Goal: Transaction & Acquisition: Purchase product/service

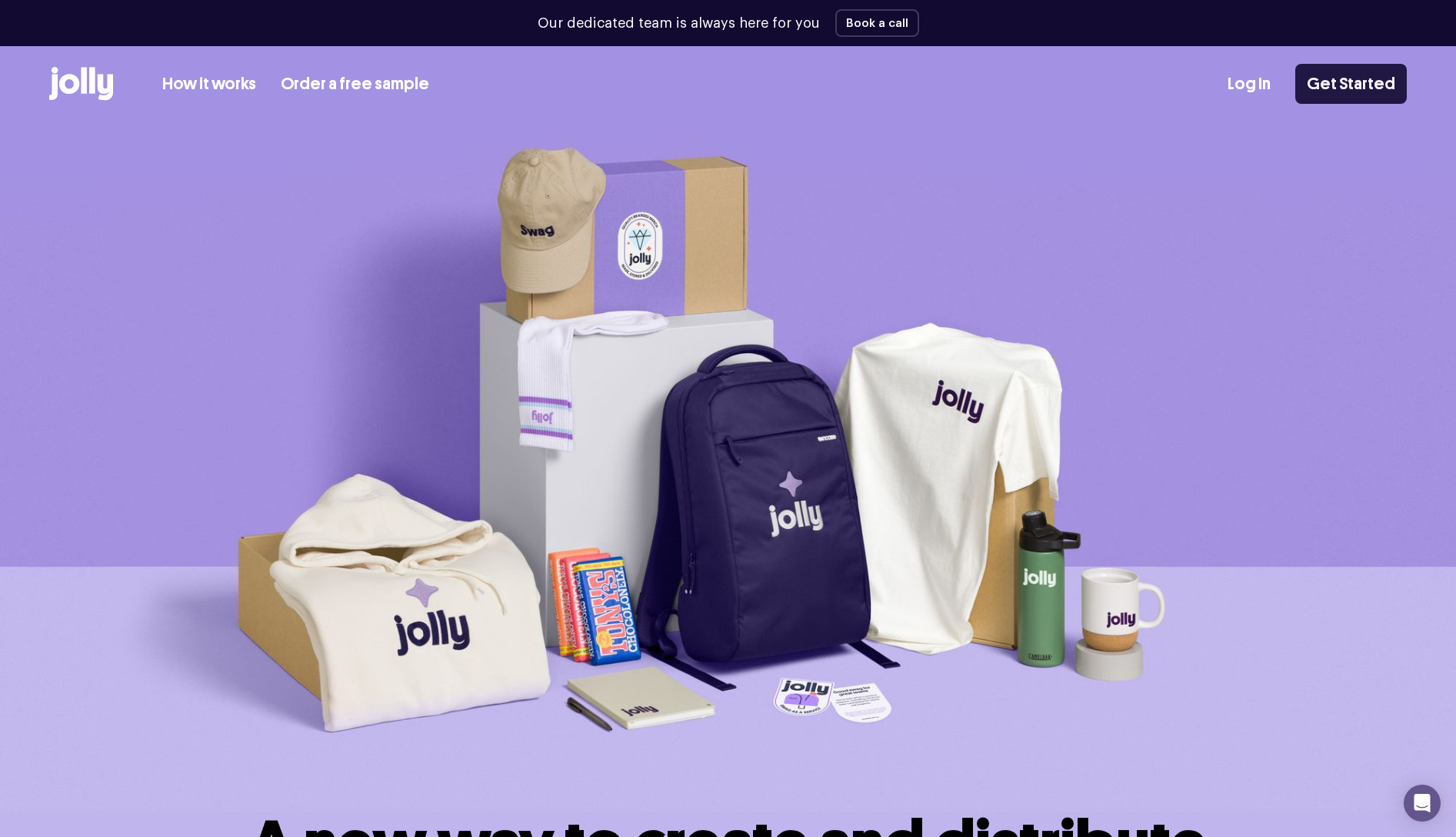
click at [1372, 82] on link "Get Started" at bounding box center [1351, 83] width 112 height 40
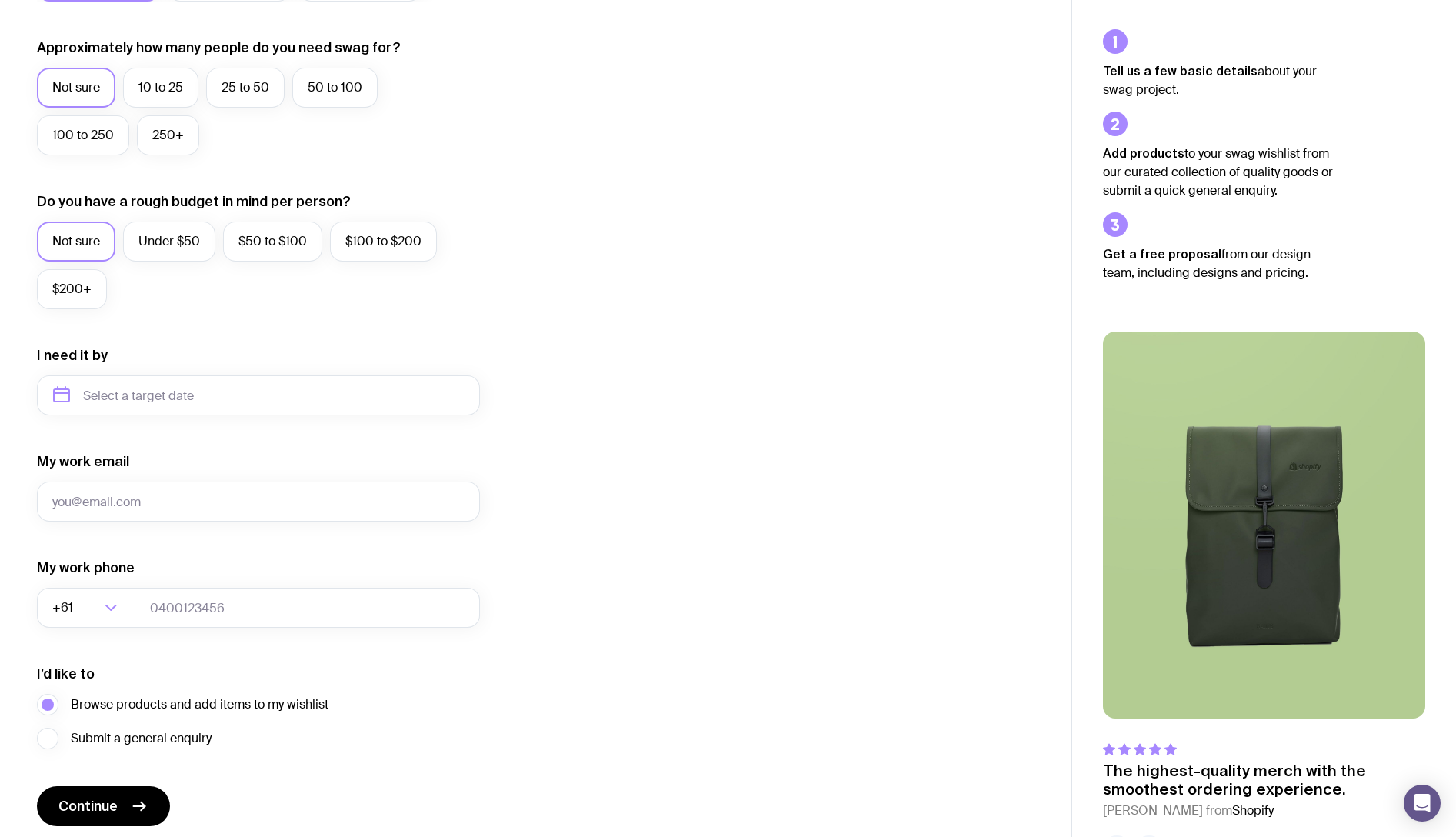
scroll to position [470, 0]
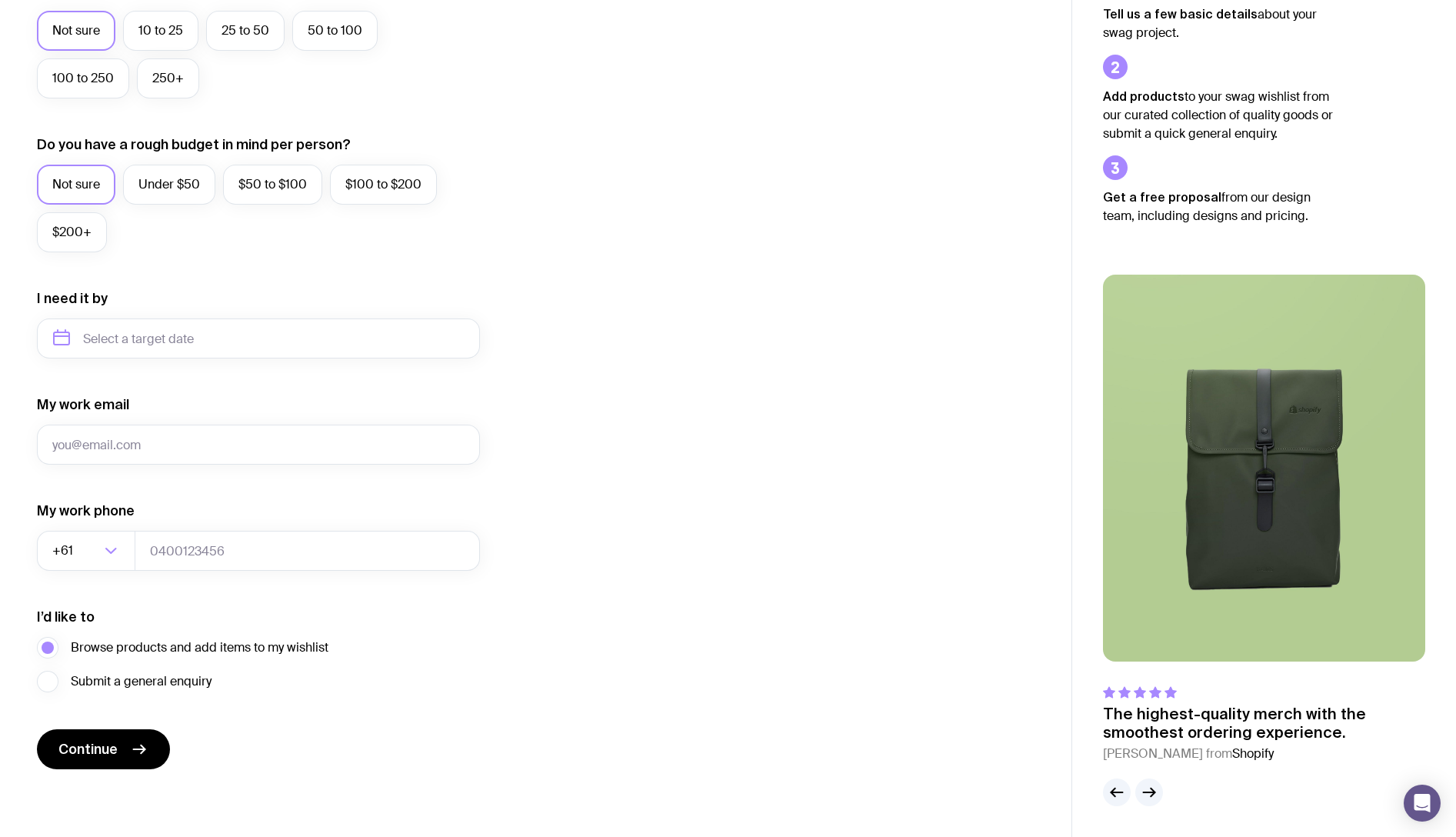
click at [1326, 426] on img at bounding box center [1264, 468] width 323 height 387
click at [1276, 534] on img at bounding box center [1264, 468] width 323 height 387
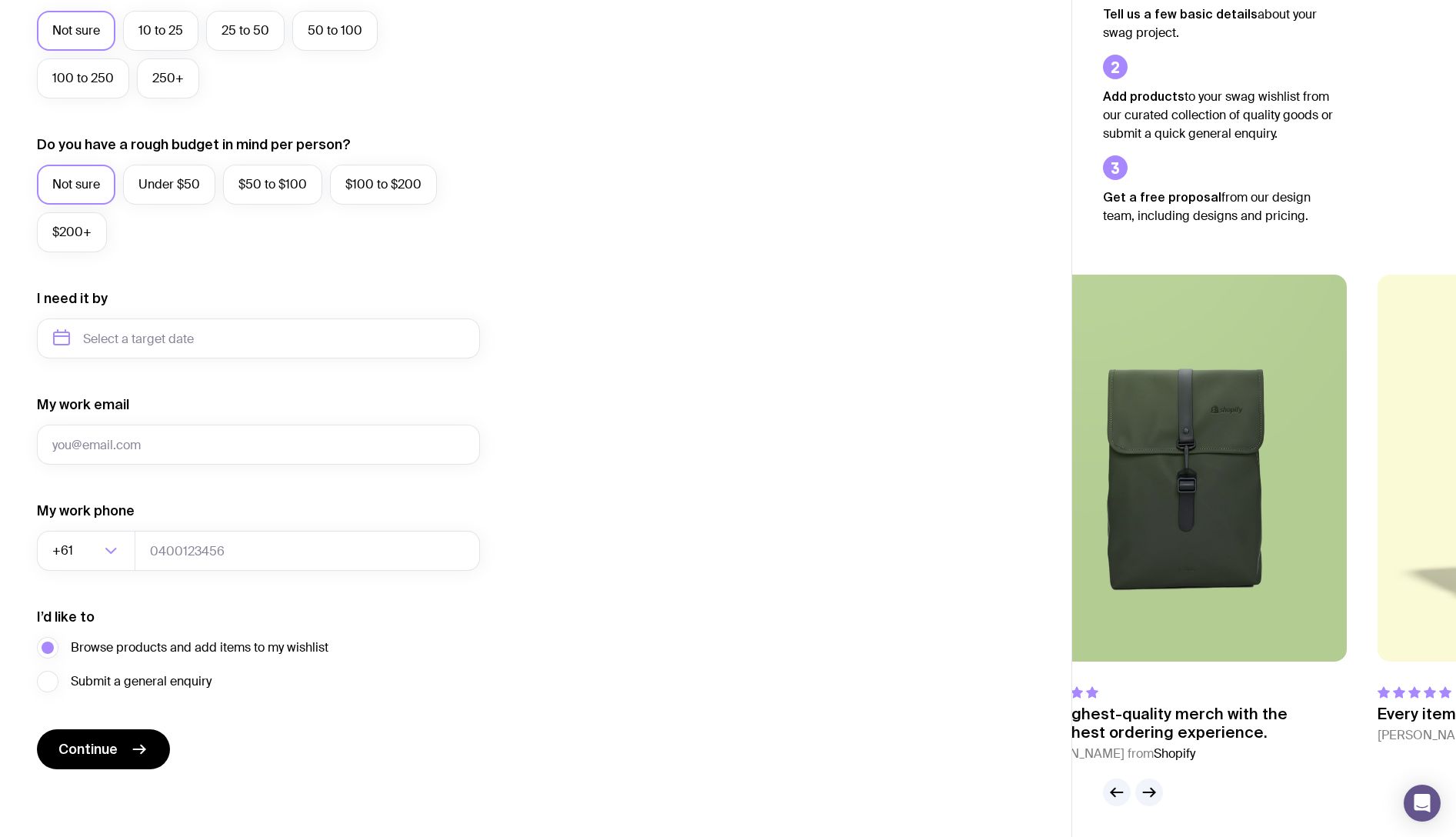
drag, startPoint x: 1244, startPoint y: 498, endPoint x: 1161, endPoint y: 519, distance: 85.6
click at [1161, 519] on img at bounding box center [1185, 468] width 323 height 387
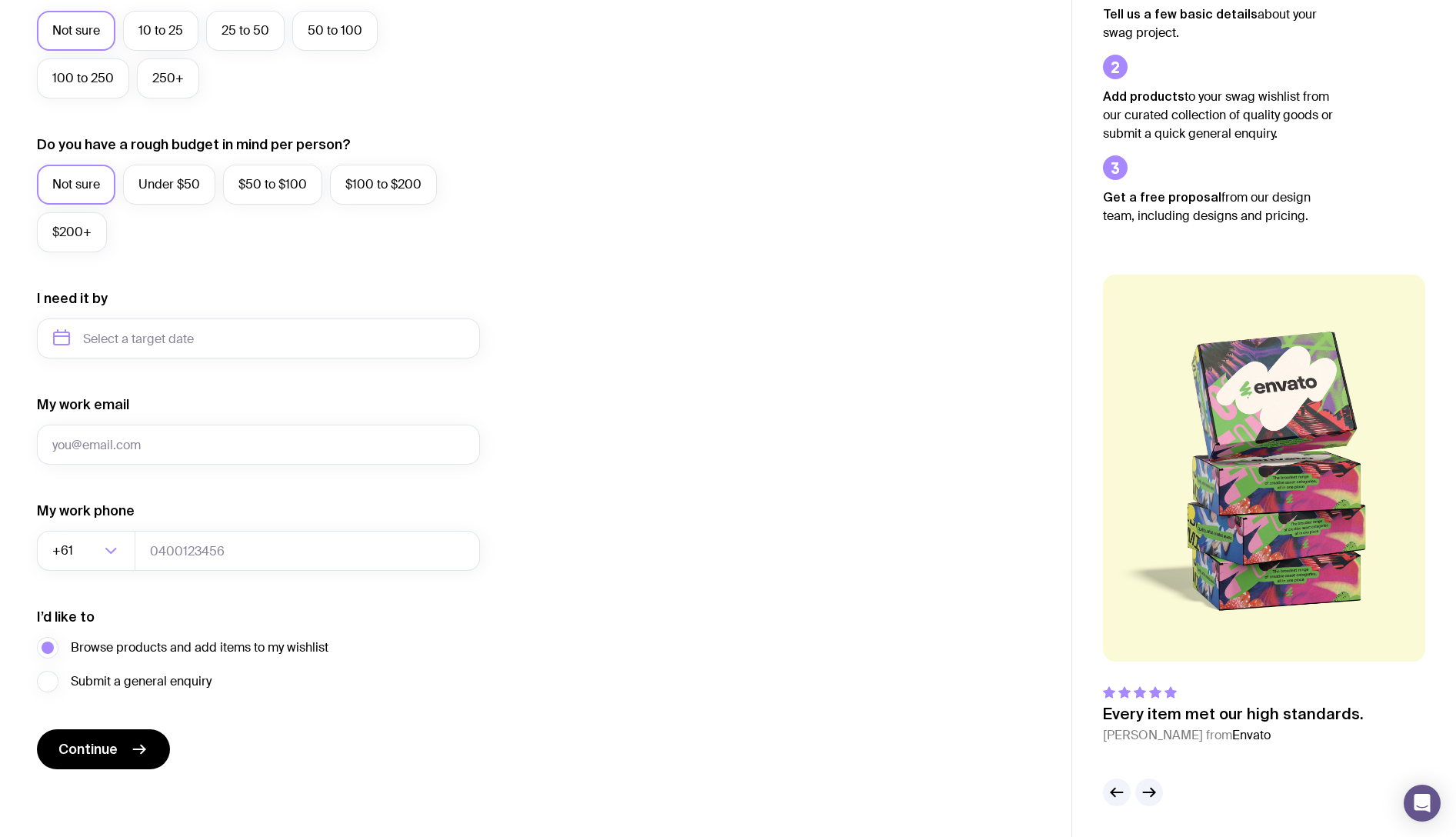
drag, startPoint x: 1340, startPoint y: 496, endPoint x: 1160, endPoint y: 498, distance: 180.0
click at [913, 454] on div "The swag of your dreams starts here I want swag for Customers Team members An e…" at bounding box center [728, 183] width 1456 height 1307
drag, startPoint x: 1306, startPoint y: 504, endPoint x: 1102, endPoint y: 508, distance: 204.0
click at [1103, 508] on img at bounding box center [1264, 468] width 323 height 387
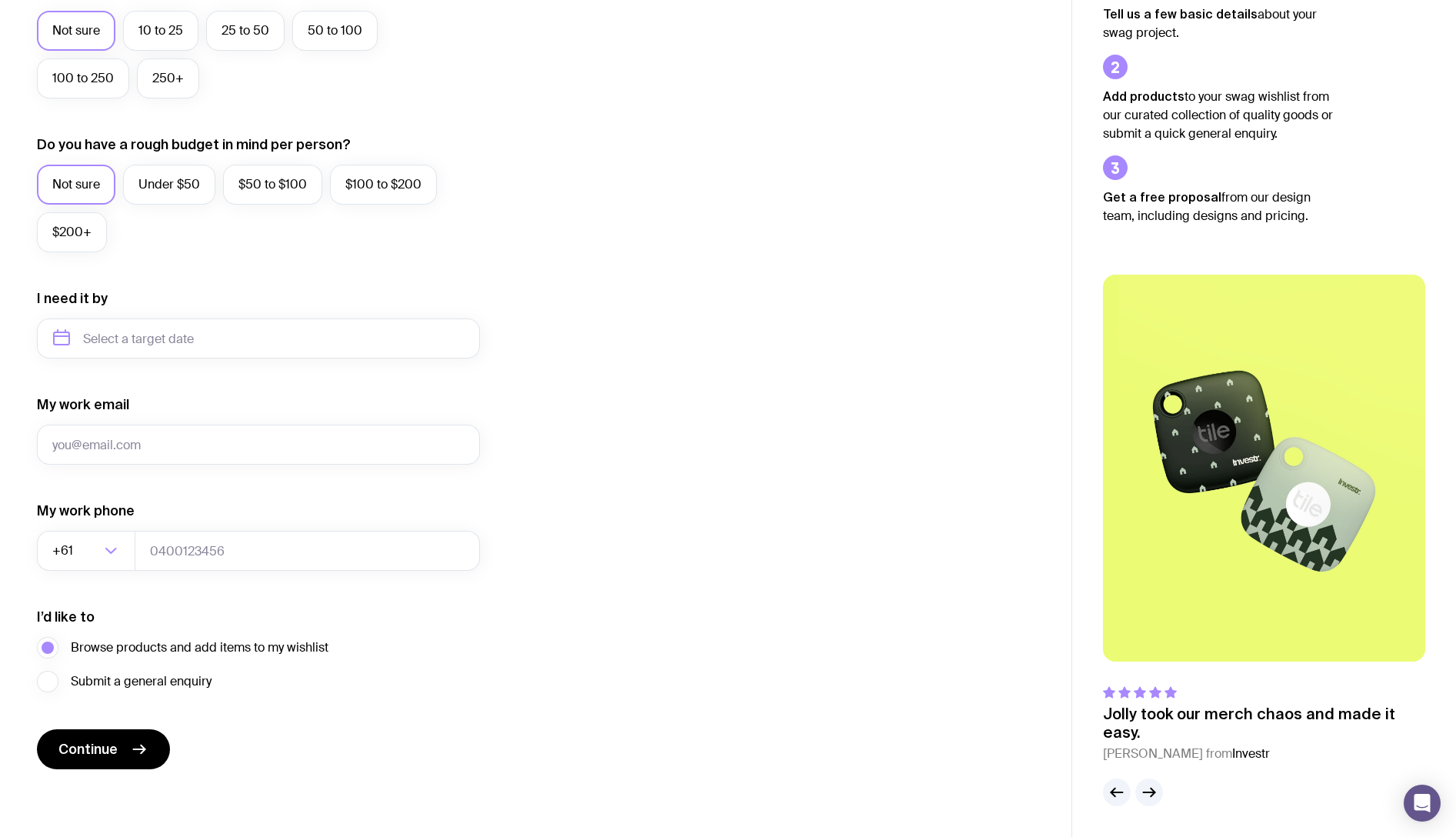
click at [1278, 502] on img at bounding box center [1264, 468] width 323 height 387
drag, startPoint x: 1270, startPoint y: 507, endPoint x: 717, endPoint y: 448, distance: 556.1
click at [696, 461] on div "The swag of your dreams starts here I want swag for Customers Team members An e…" at bounding box center [728, 183] width 1456 height 1307
drag, startPoint x: 1395, startPoint y: 526, endPoint x: 788, endPoint y: 462, distance: 610.4
click at [790, 463] on div "The swag of your dreams starts here I want swag for Customers Team members An e…" at bounding box center [728, 183] width 1456 height 1307
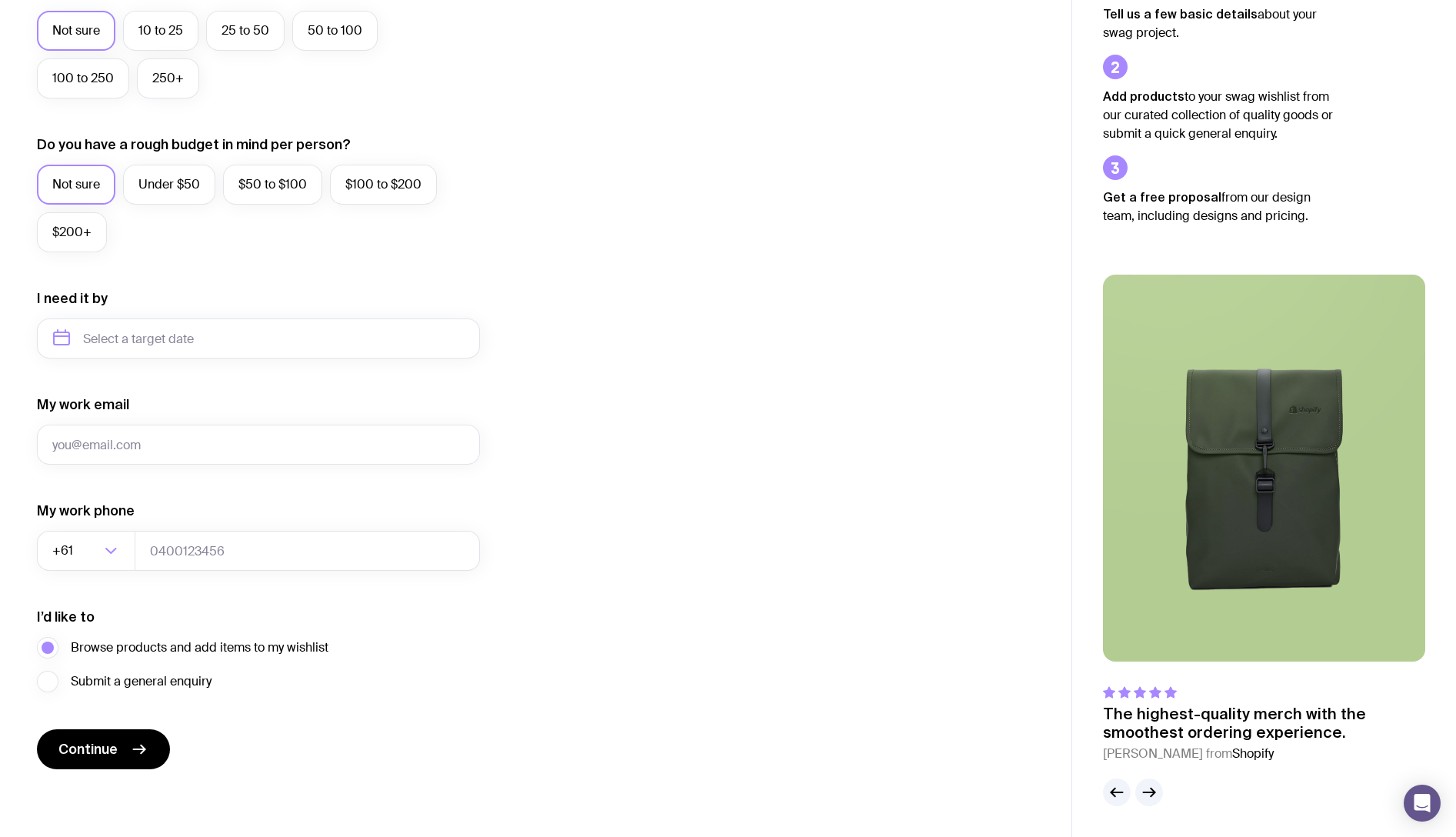
scroll to position [0, 0]
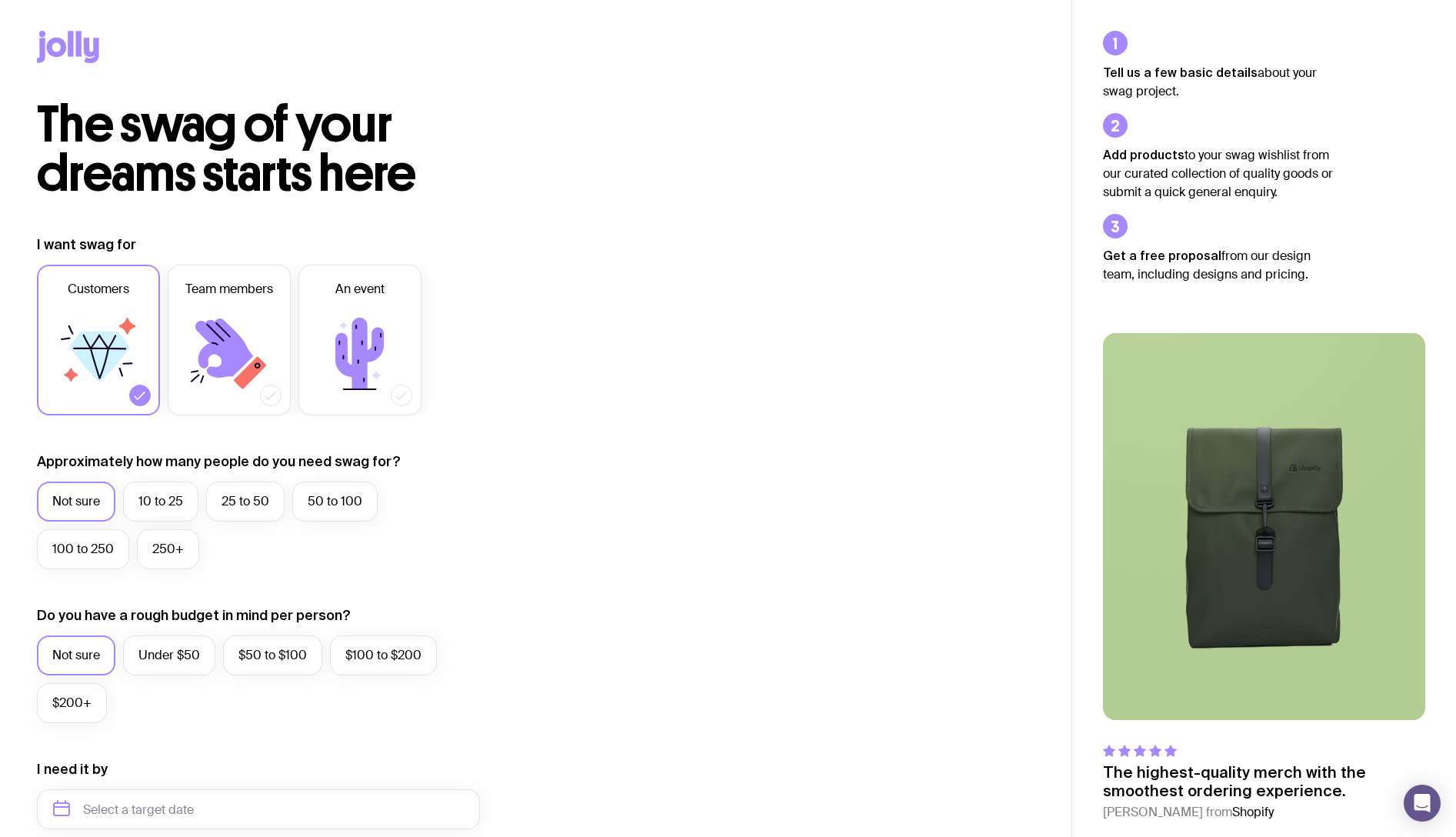
click at [310, 104] on span "The swag of your dreams starts here" at bounding box center [226, 149] width 379 height 110
click at [200, 145] on span "The swag of your dreams starts here" at bounding box center [226, 149] width 379 height 110
drag, startPoint x: 17, startPoint y: 42, endPoint x: 29, endPoint y: 38, distance: 12.6
click at [17, 42] on div at bounding box center [535, 50] width 1072 height 100
click at [45, 39] on icon at bounding box center [41, 49] width 9 height 25
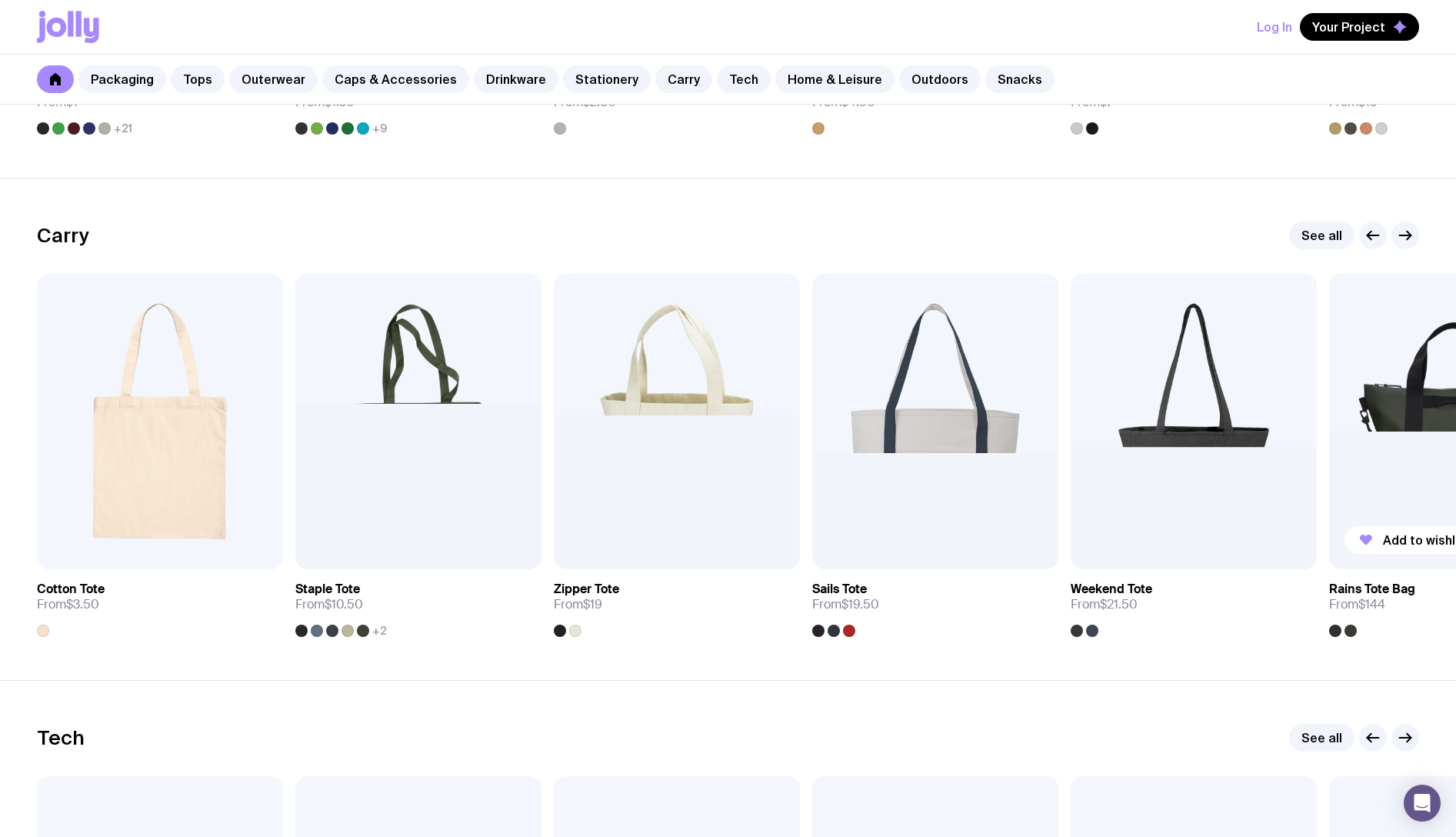
scroll to position [3153, 0]
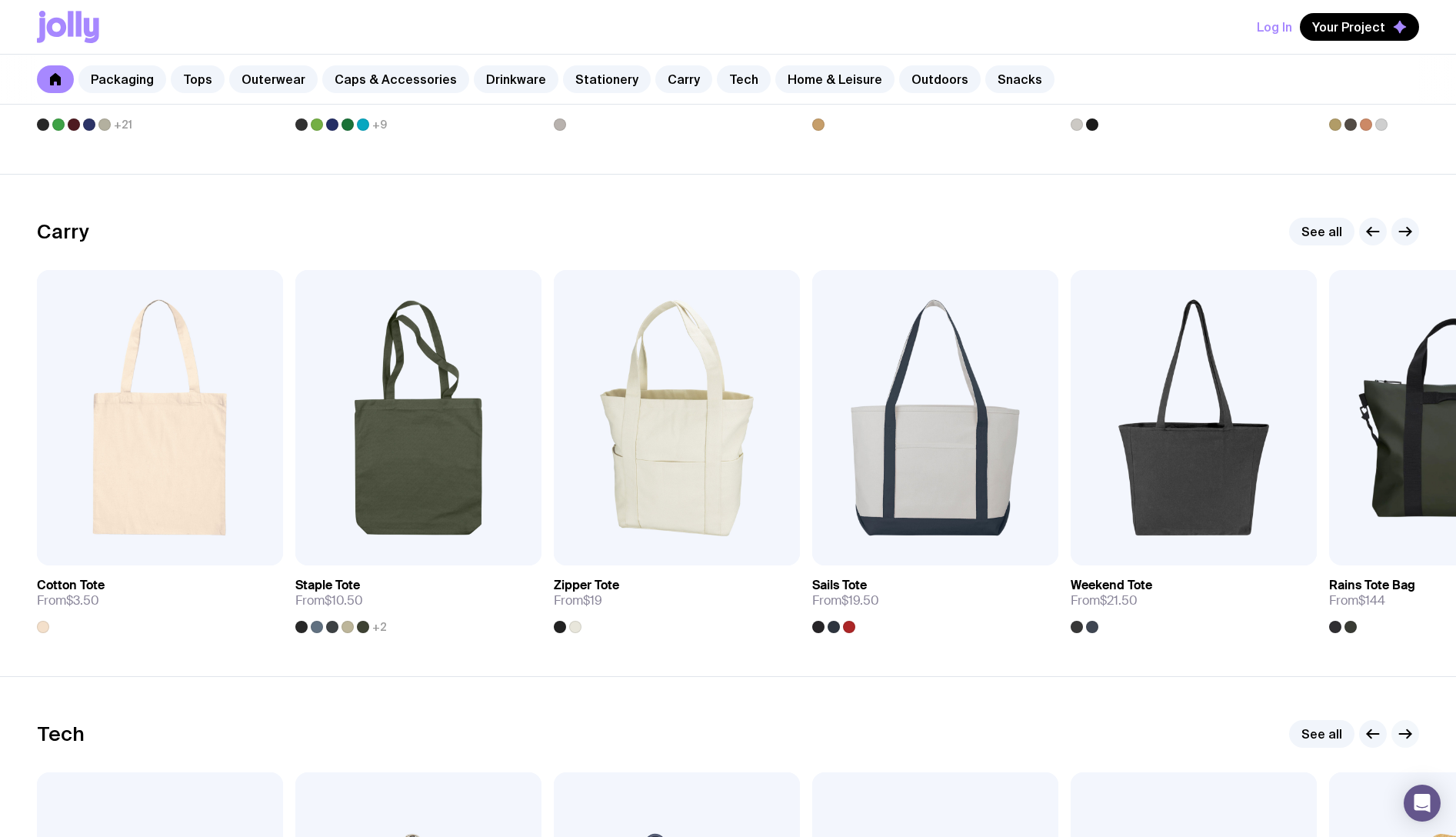
click at [1408, 739] on icon "button" at bounding box center [1405, 733] width 19 height 19
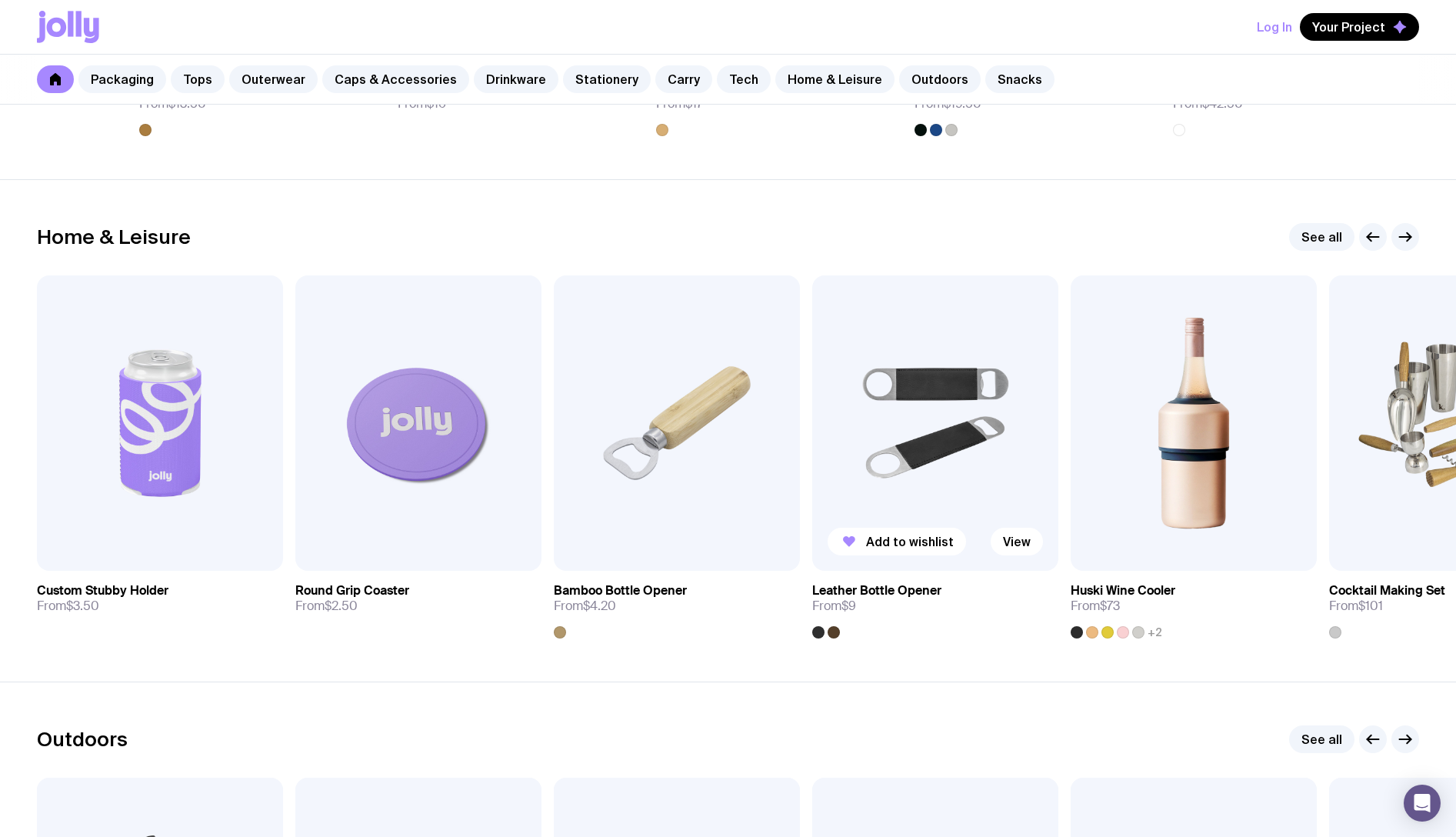
scroll to position [4307, 0]
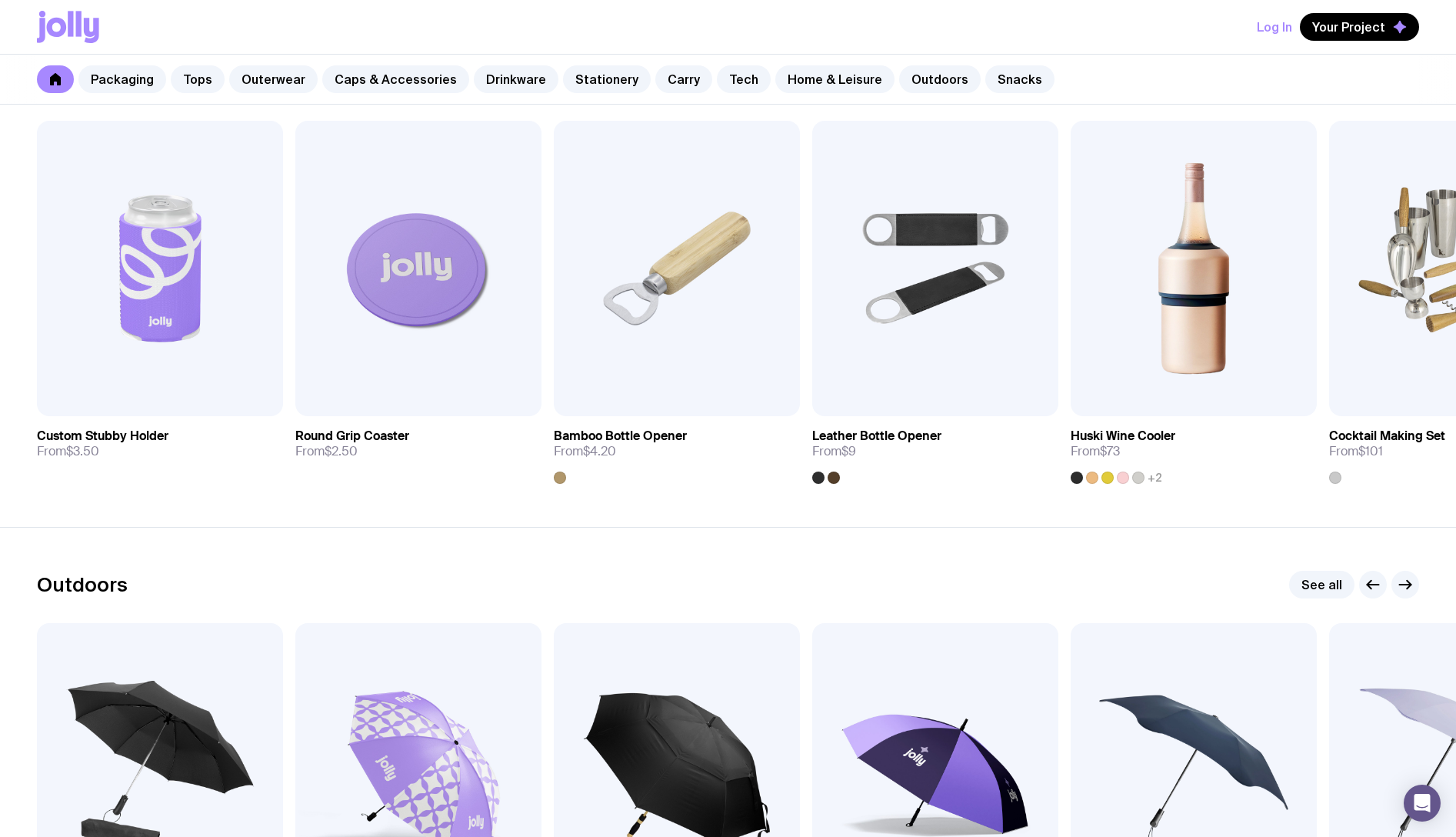
drag, startPoint x: 847, startPoint y: 488, endPoint x: 733, endPoint y: 533, distance: 122.6
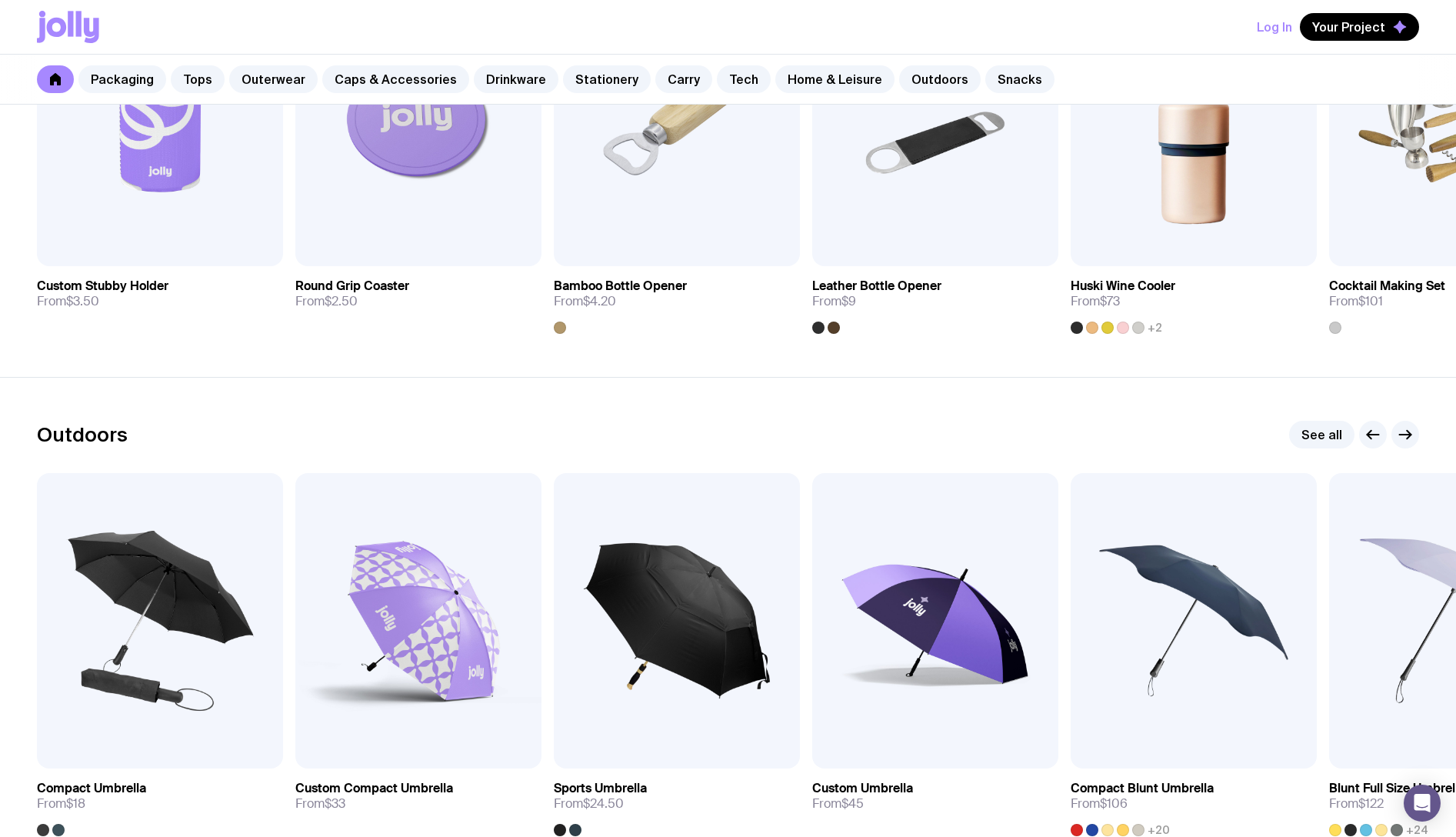
scroll to position [4460, 0]
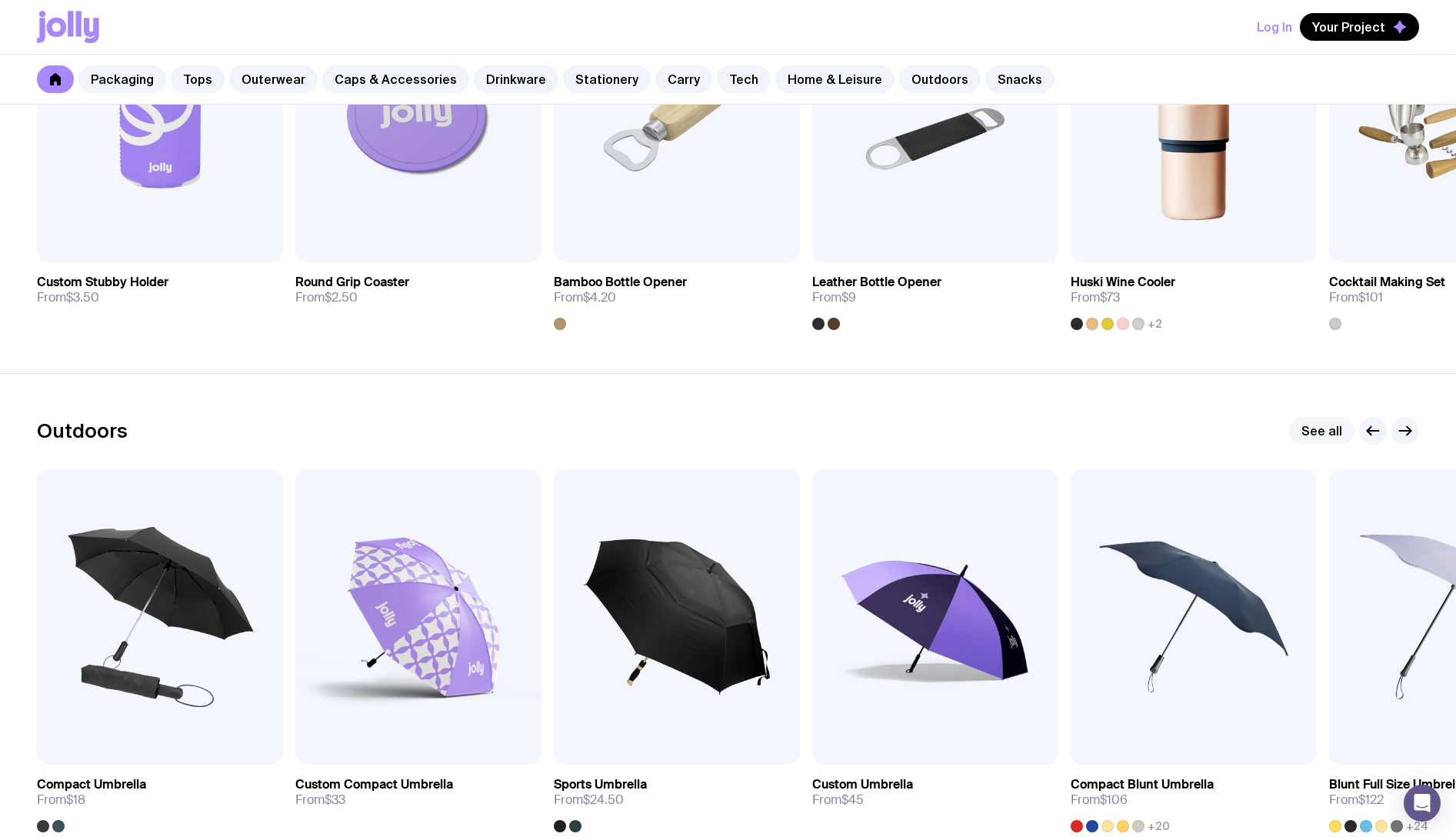
click at [1345, 431] on link "See all" at bounding box center [1322, 430] width 66 height 27
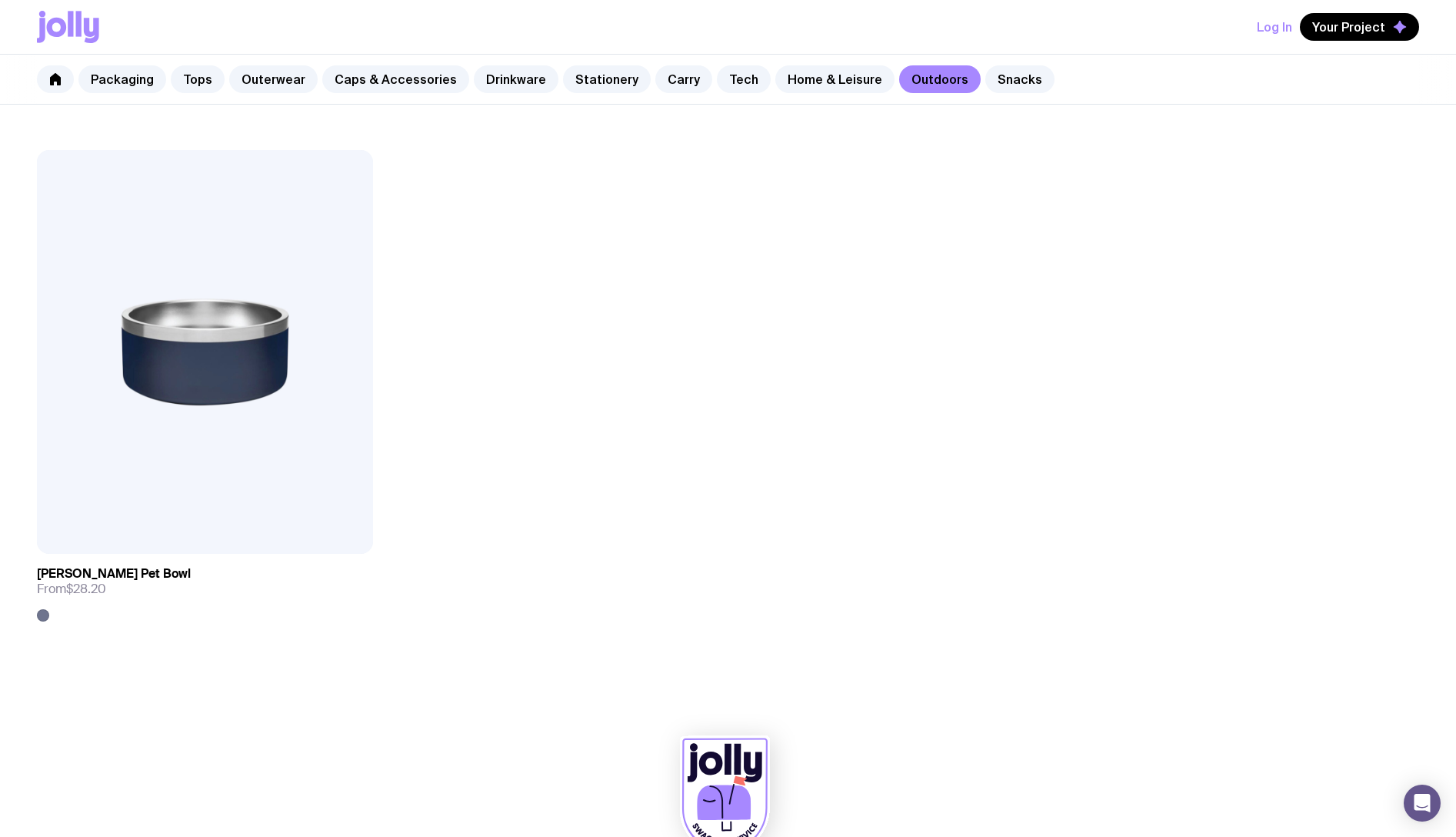
scroll to position [2822, 0]
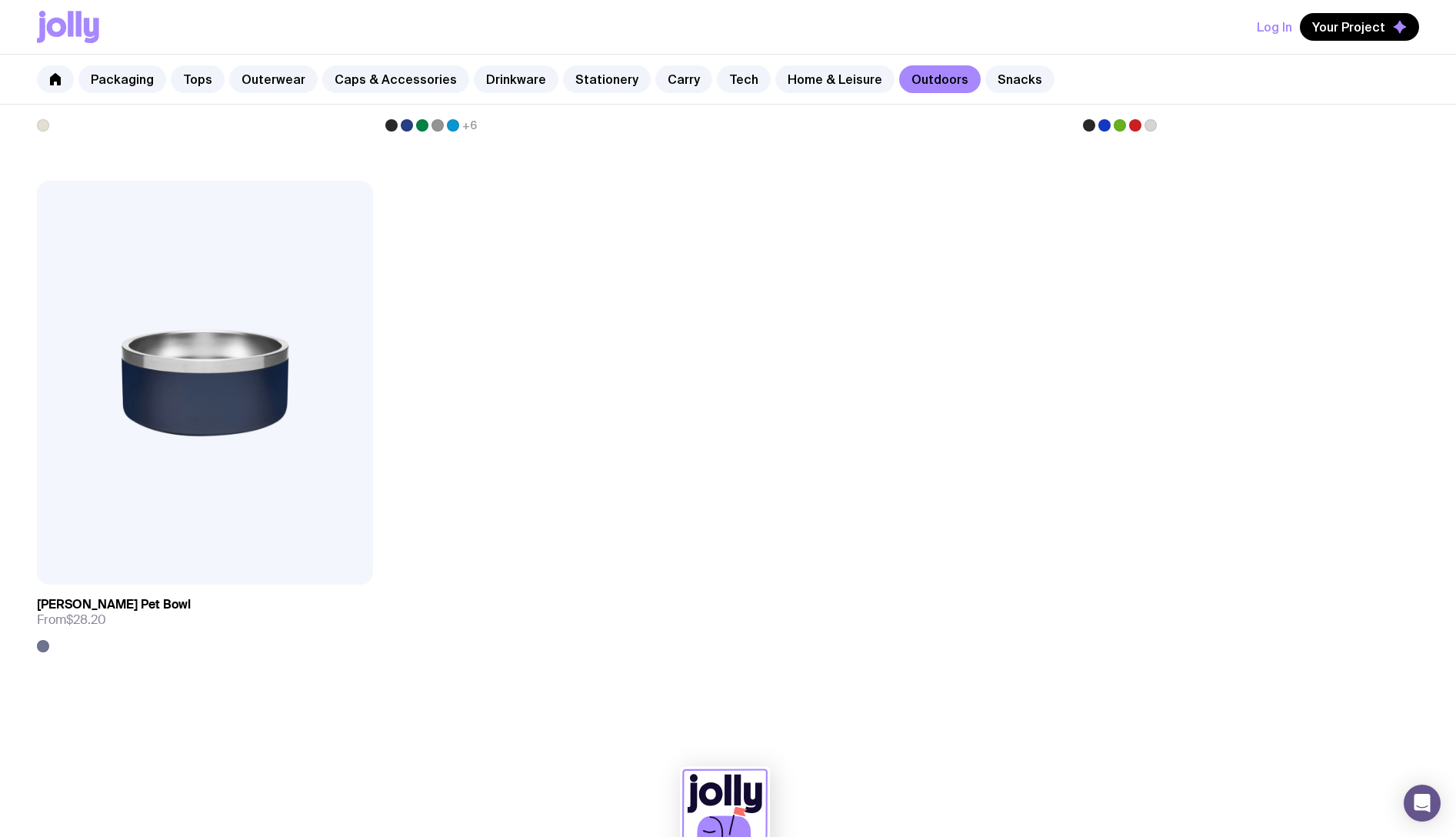
click at [98, 94] on div "Packaging Tops Outerwear Caps & Accessories Drinkware Stationery Carry Tech Hom…" at bounding box center [728, 79] width 1456 height 50
click at [107, 86] on link "Packaging" at bounding box center [122, 79] width 87 height 27
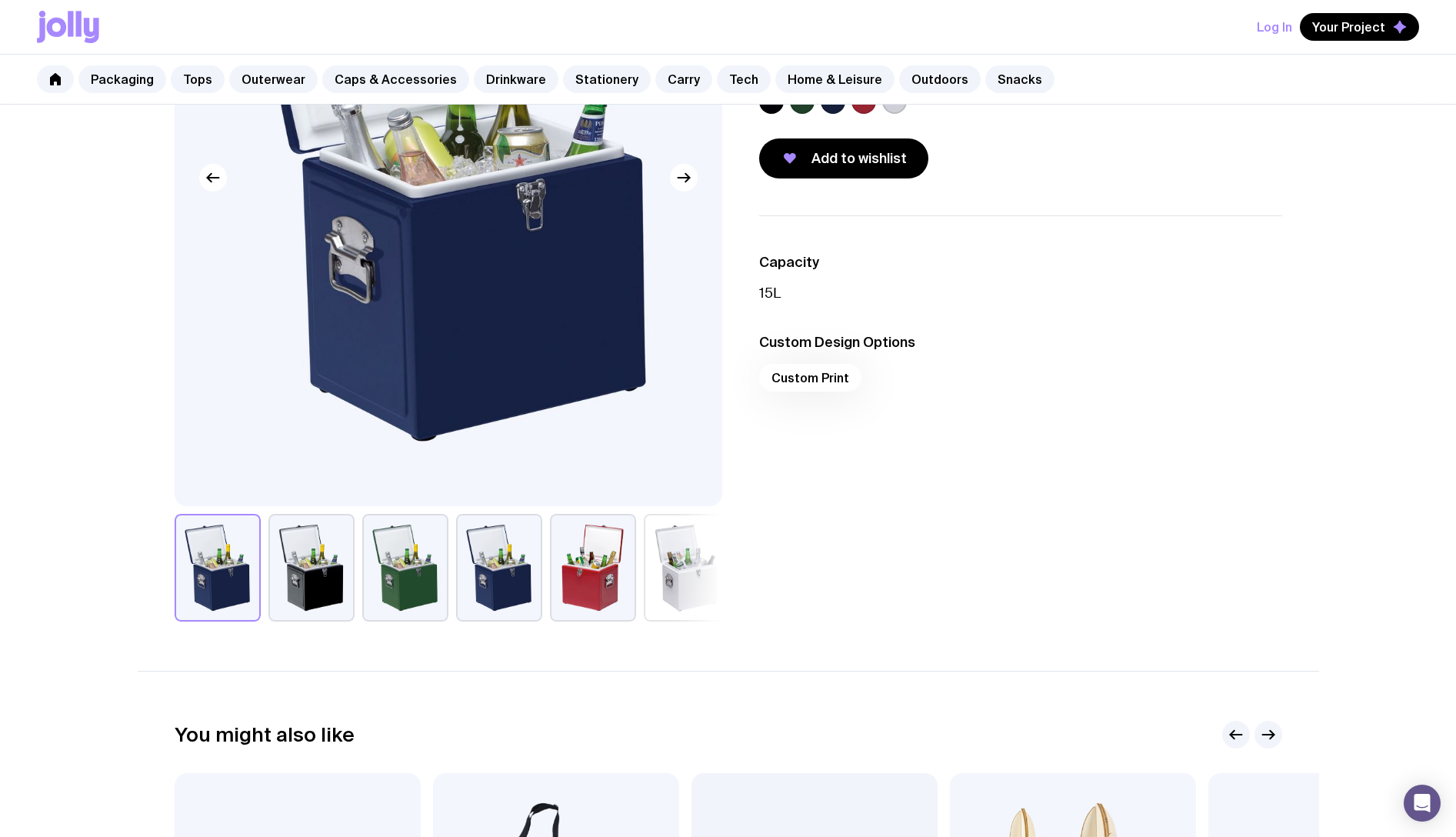
scroll to position [308, 0]
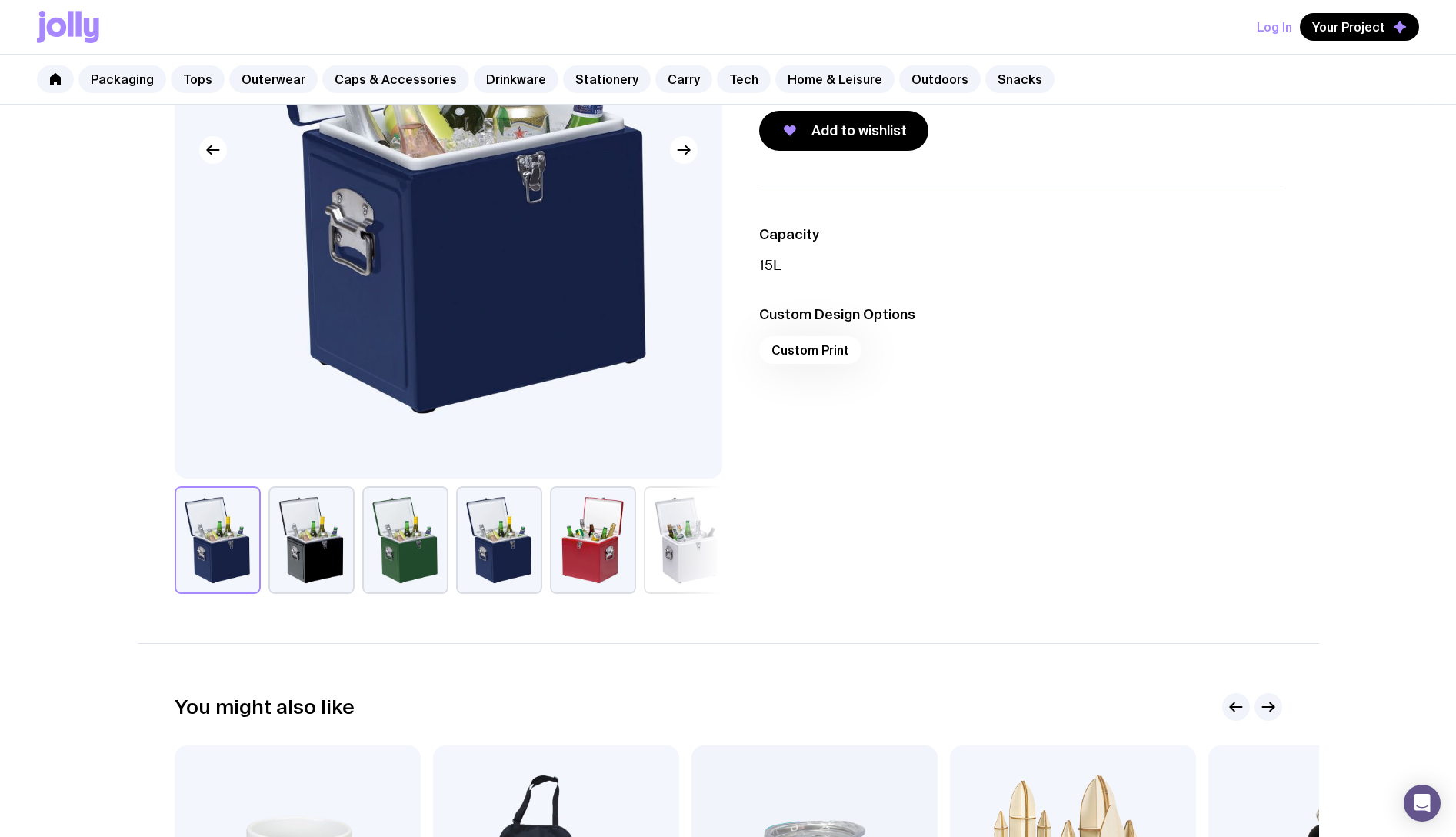
click at [500, 549] on button "button" at bounding box center [499, 540] width 86 height 108
click at [656, 547] on button "button" at bounding box center [687, 540] width 86 height 108
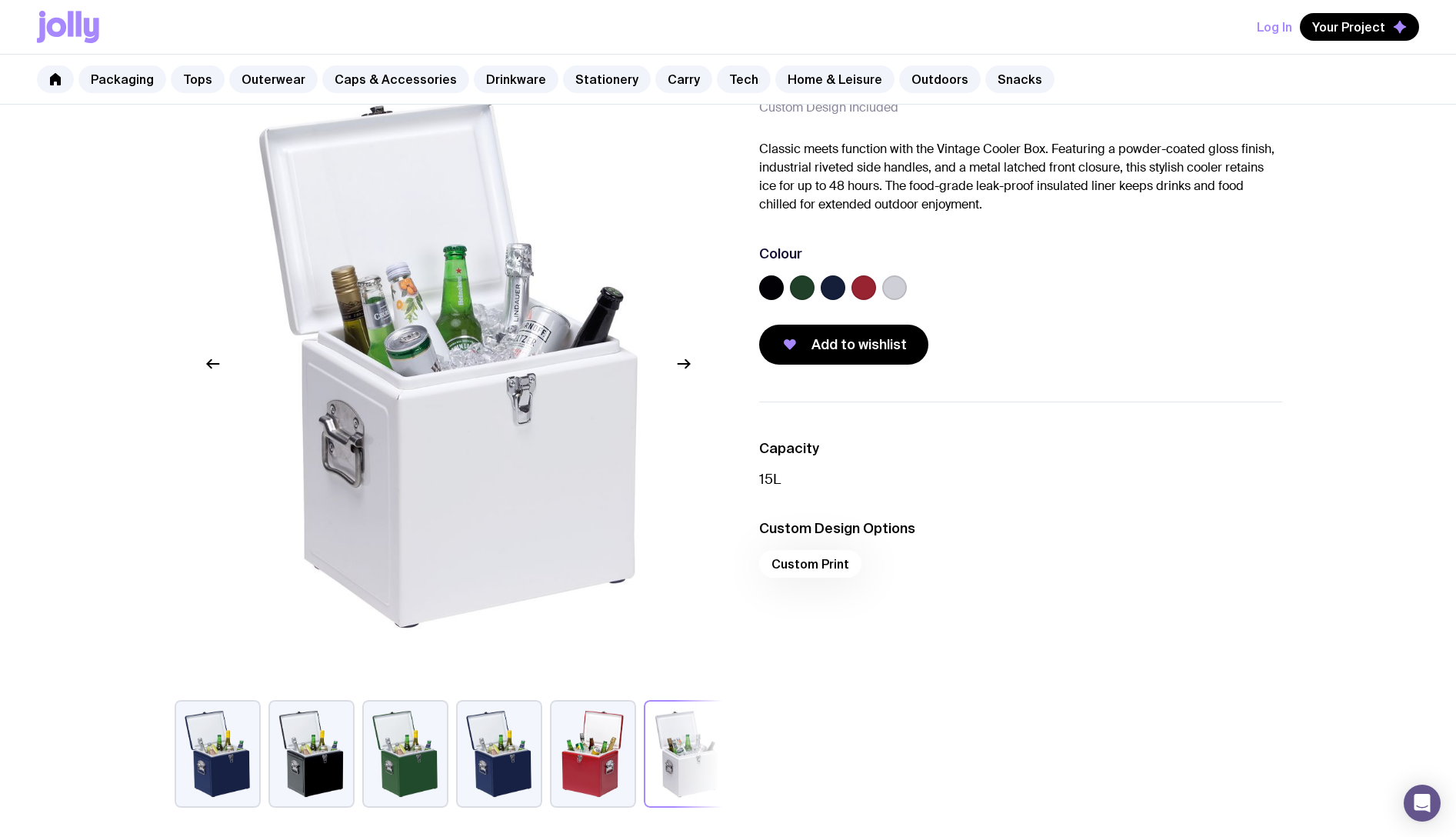
scroll to position [154, 0]
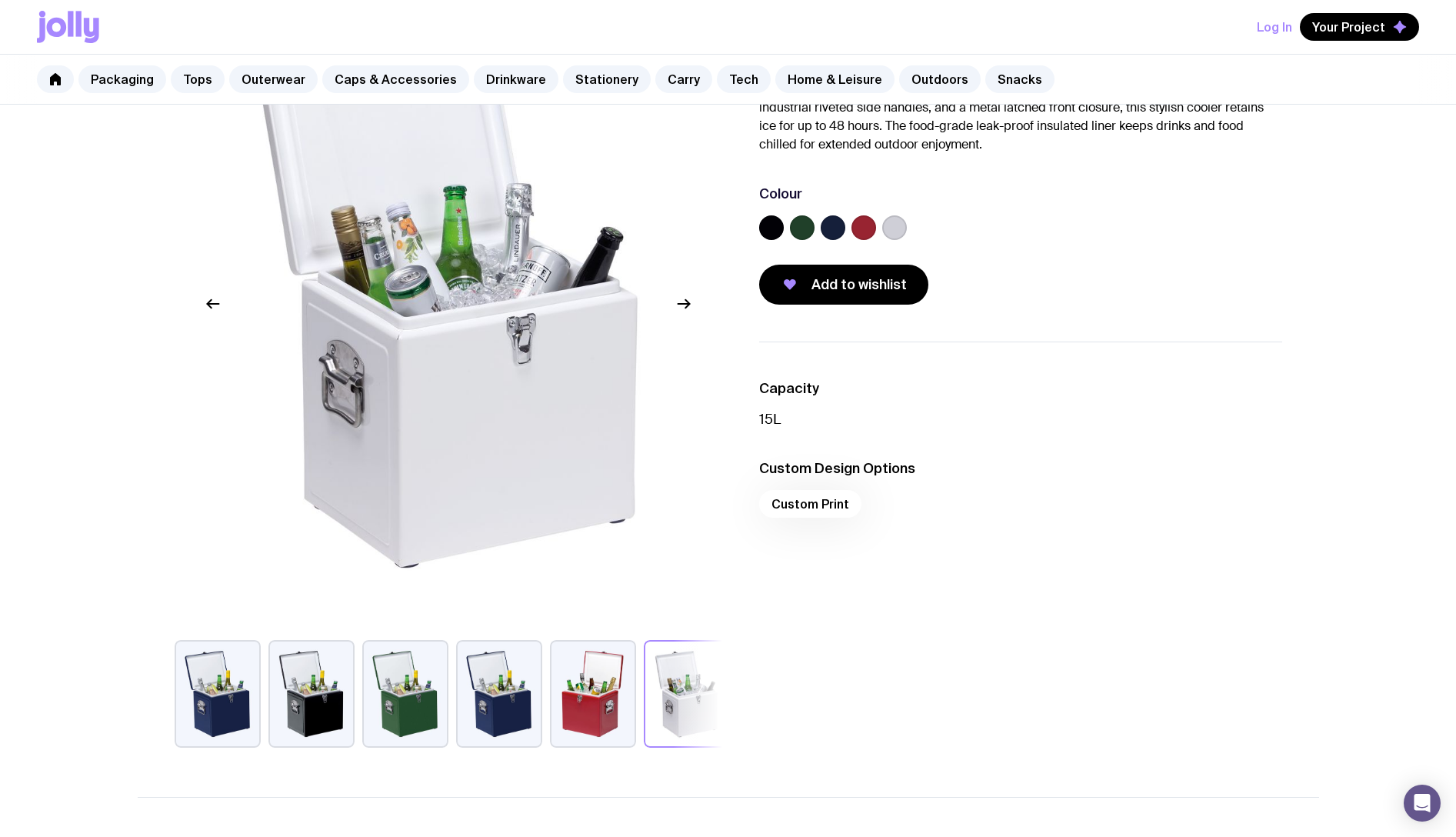
click at [213, 728] on button "button" at bounding box center [218, 694] width 86 height 108
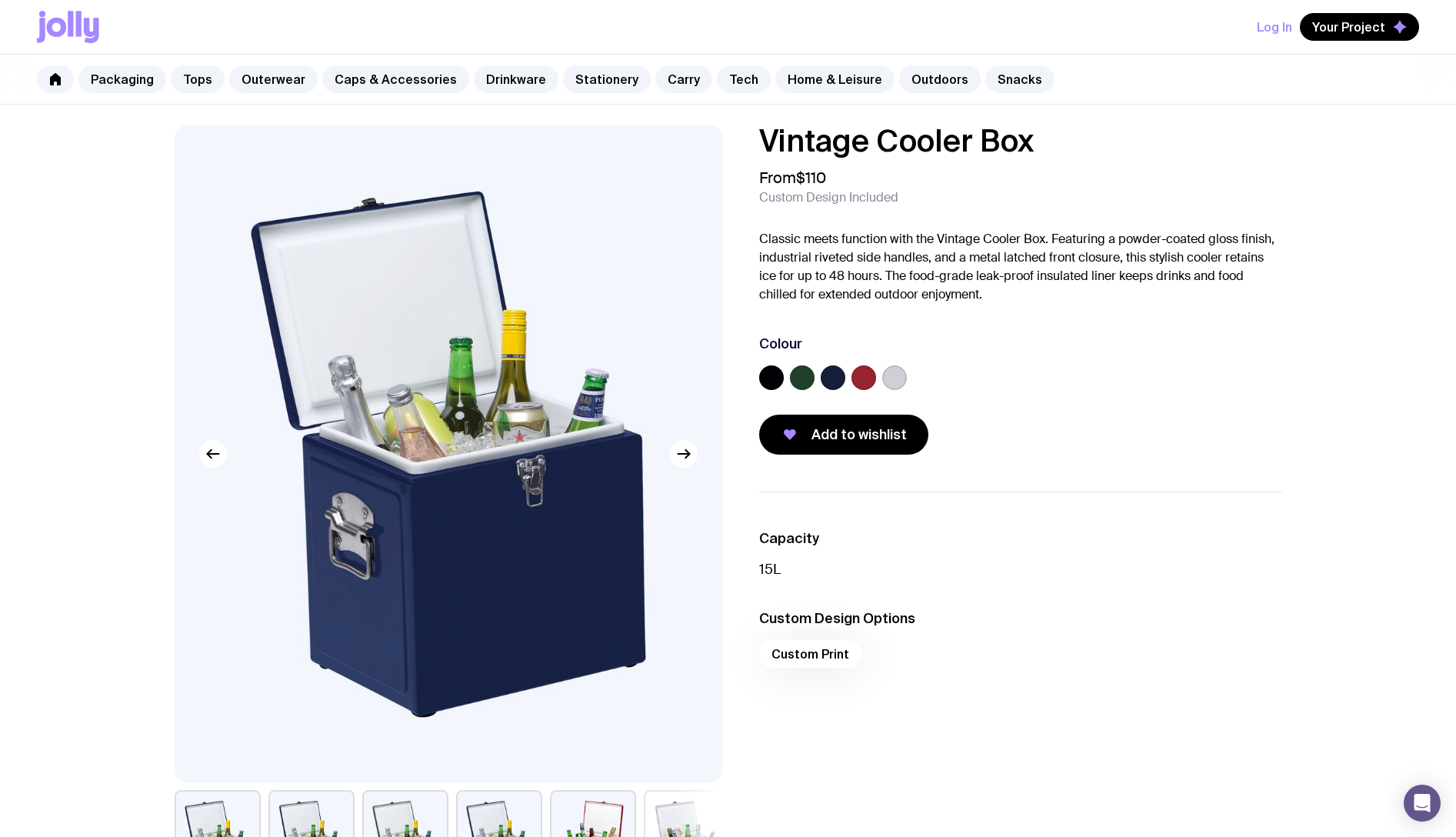
scroll to position [0, 0]
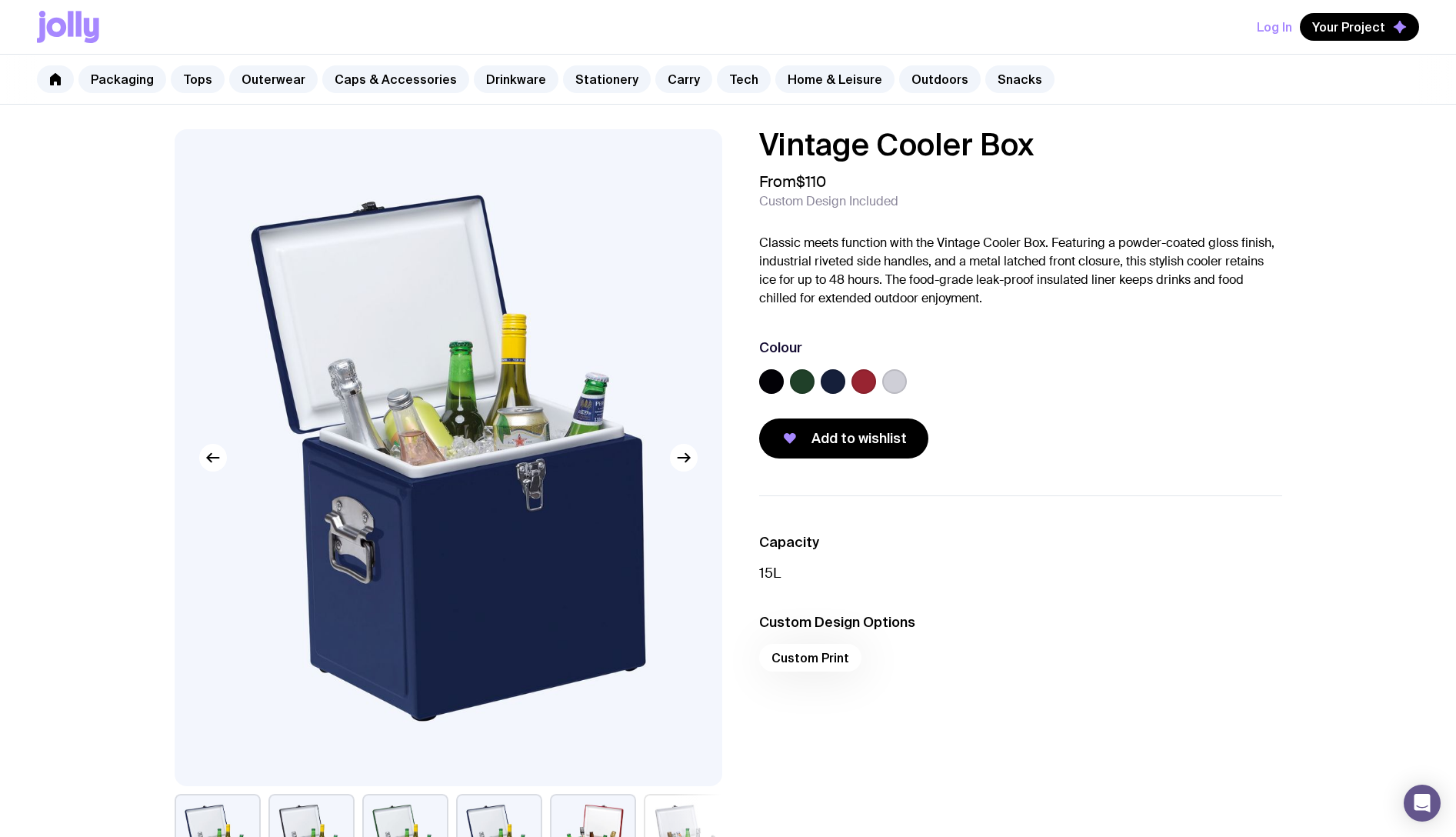
click at [788, 660] on div "Custom Print" at bounding box center [1021, 663] width 524 height 37
click at [691, 456] on icon "button" at bounding box center [683, 457] width 19 height 19
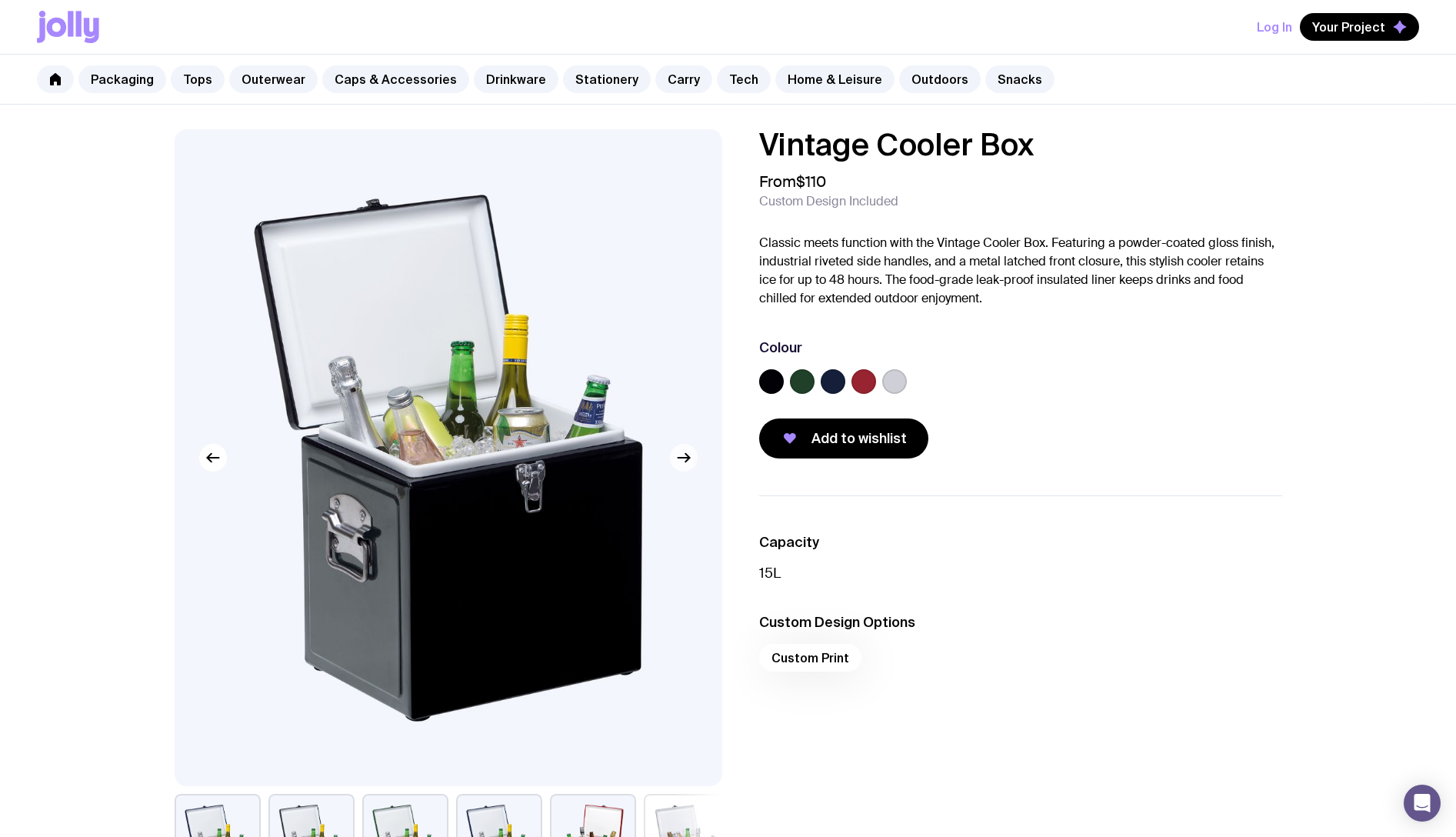
click at [691, 456] on icon "button" at bounding box center [683, 457] width 19 height 19
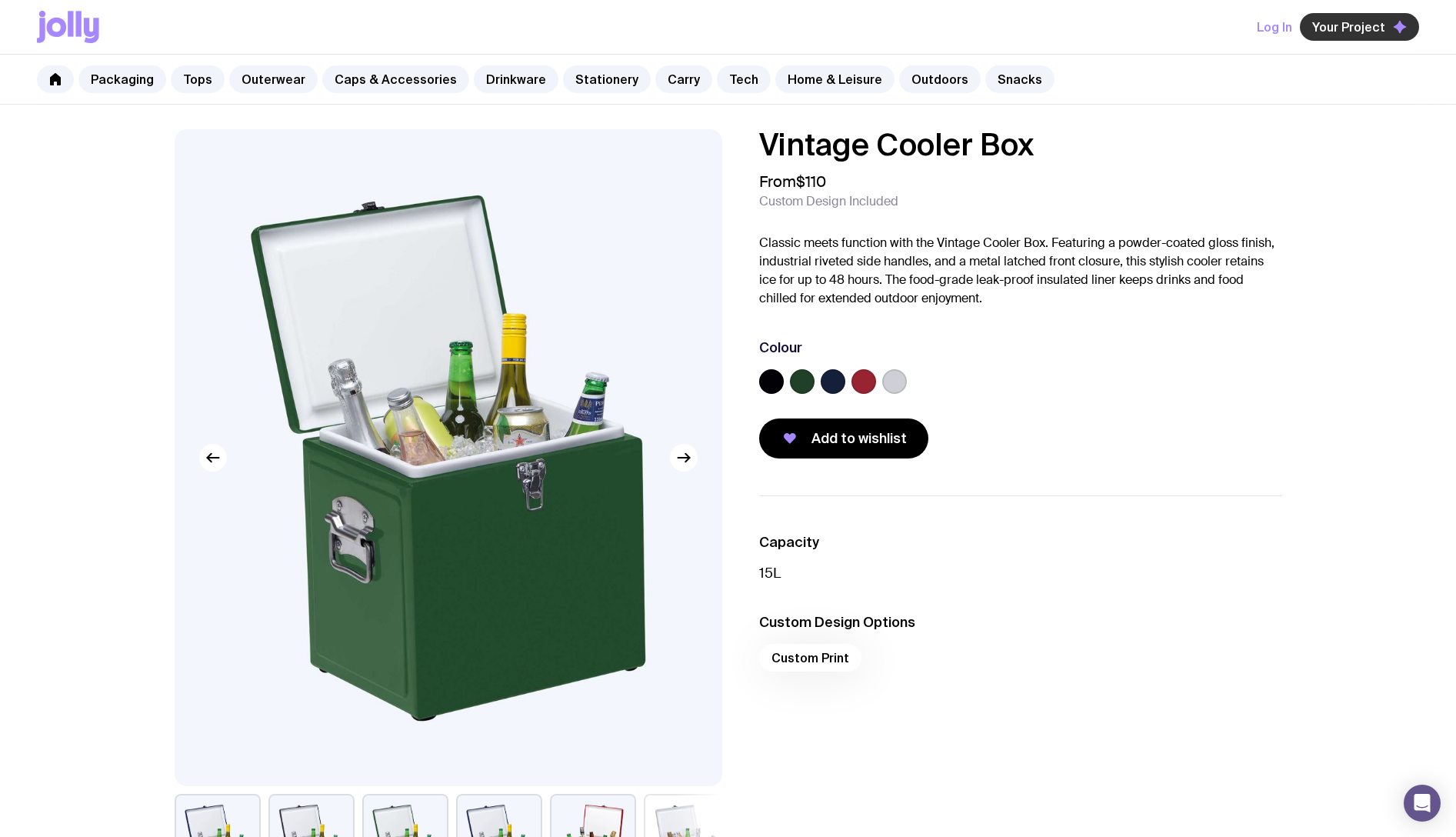
click at [1359, 24] on span "Your Project" at bounding box center [1349, 27] width 74 height 16
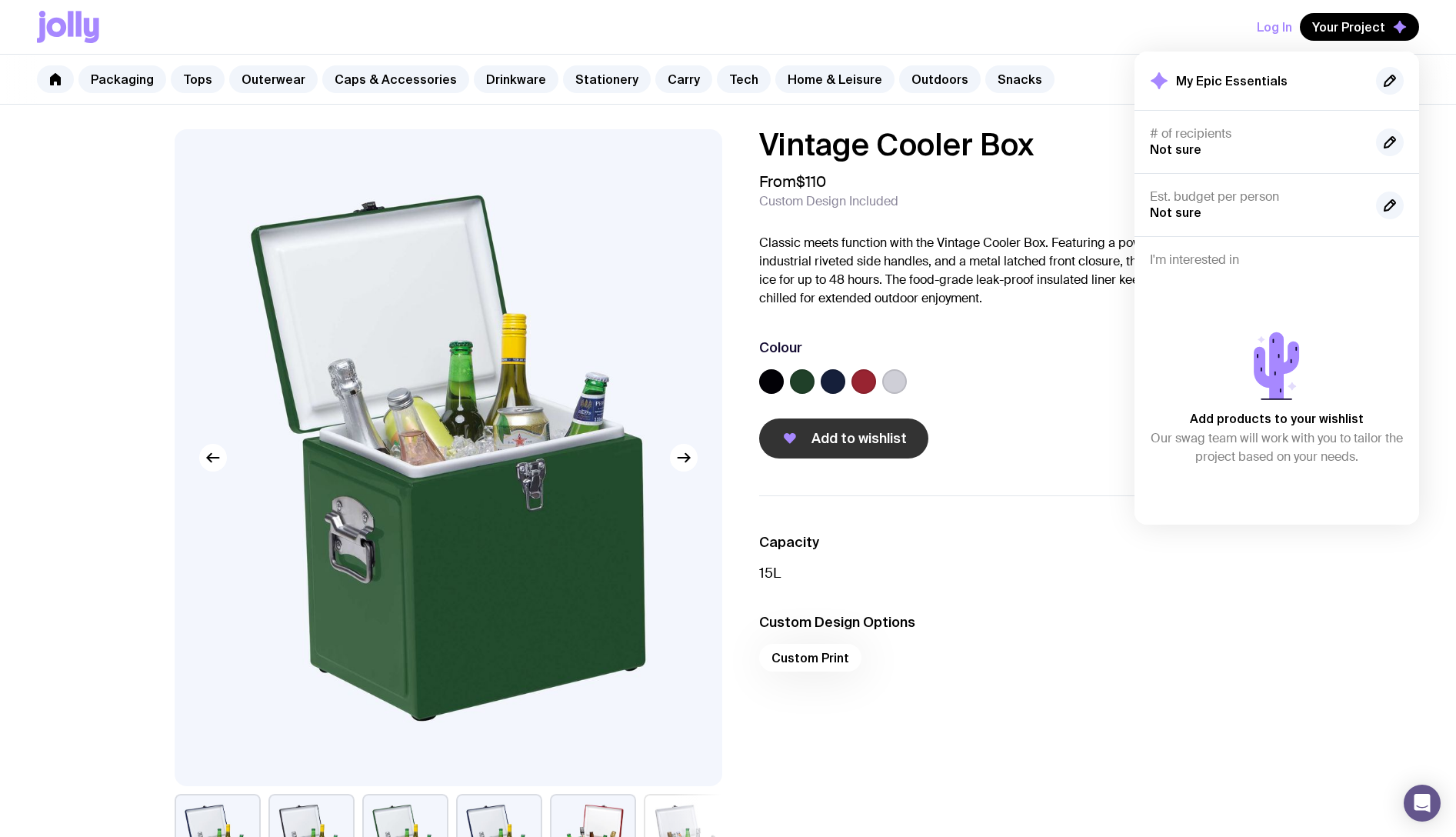
click at [838, 418] on button "Add to wishlist" at bounding box center [843, 438] width 170 height 40
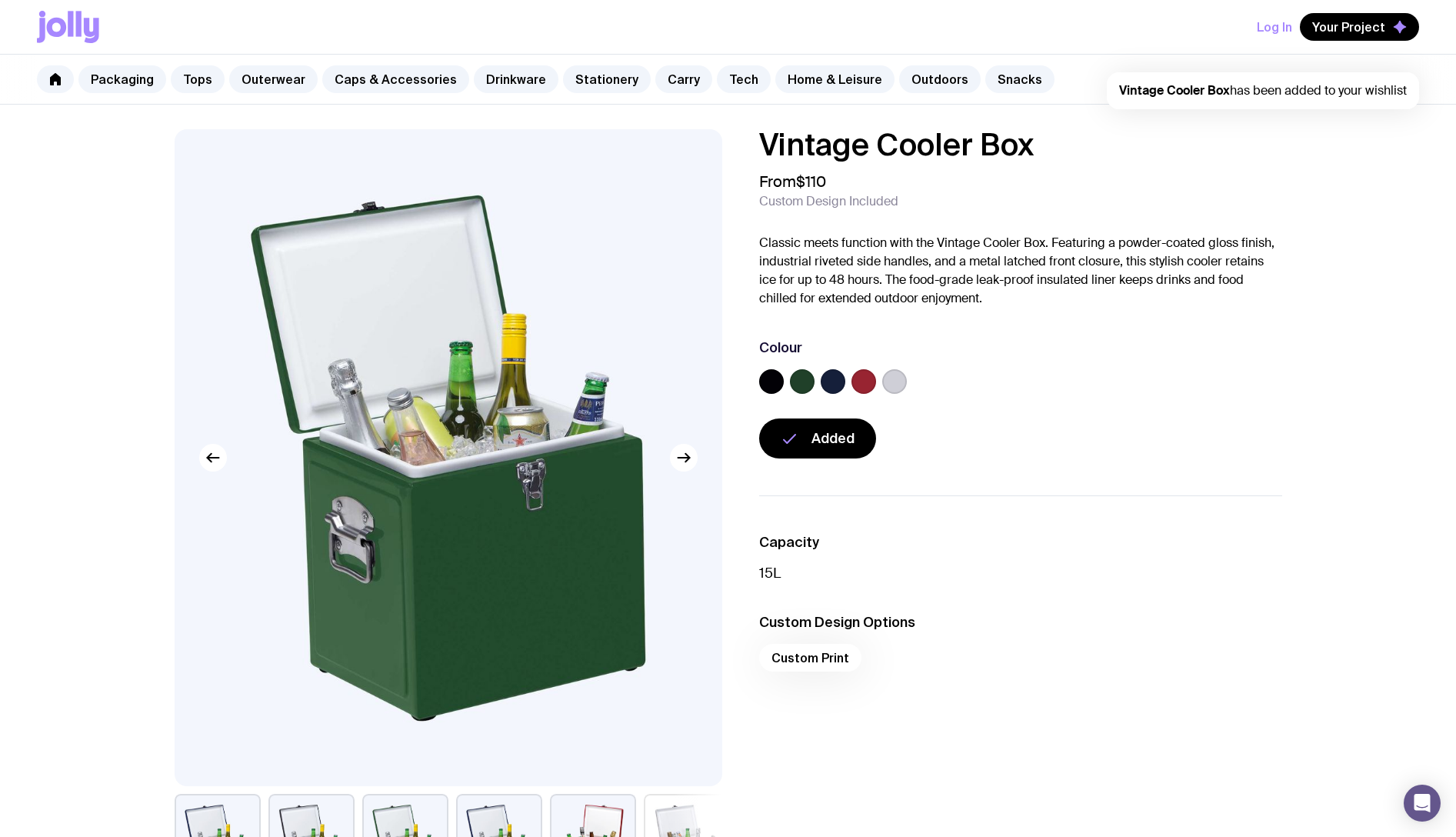
click at [834, 373] on label at bounding box center [832, 381] width 25 height 25
click at [0, 0] on input "radio" at bounding box center [0, 0] width 0 height 0
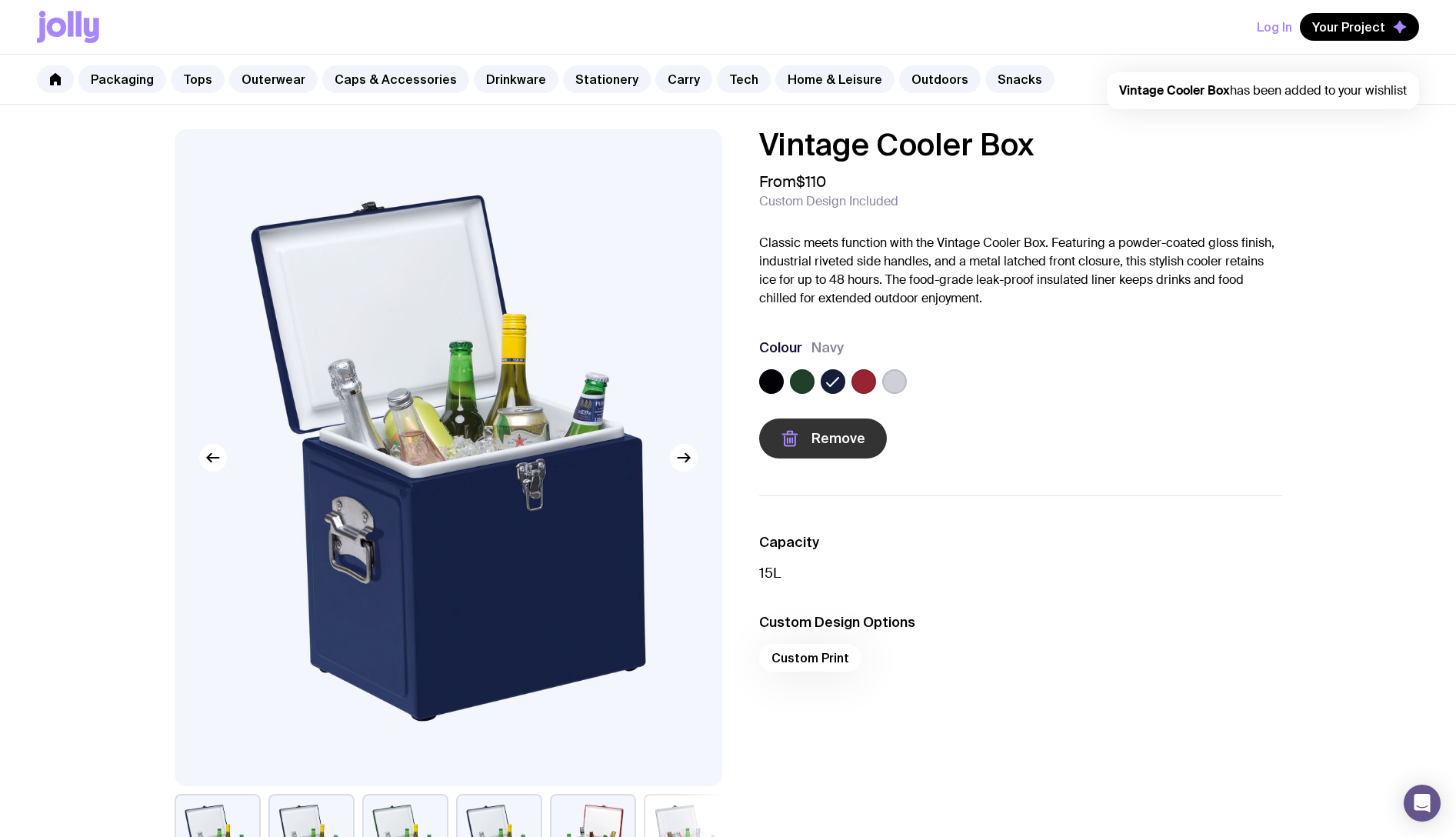
click at [821, 439] on span "Remove" at bounding box center [838, 438] width 54 height 19
click at [826, 440] on span "Add to wishlist" at bounding box center [859, 438] width 95 height 19
click at [1347, 34] on button "Your Project" at bounding box center [1360, 26] width 120 height 27
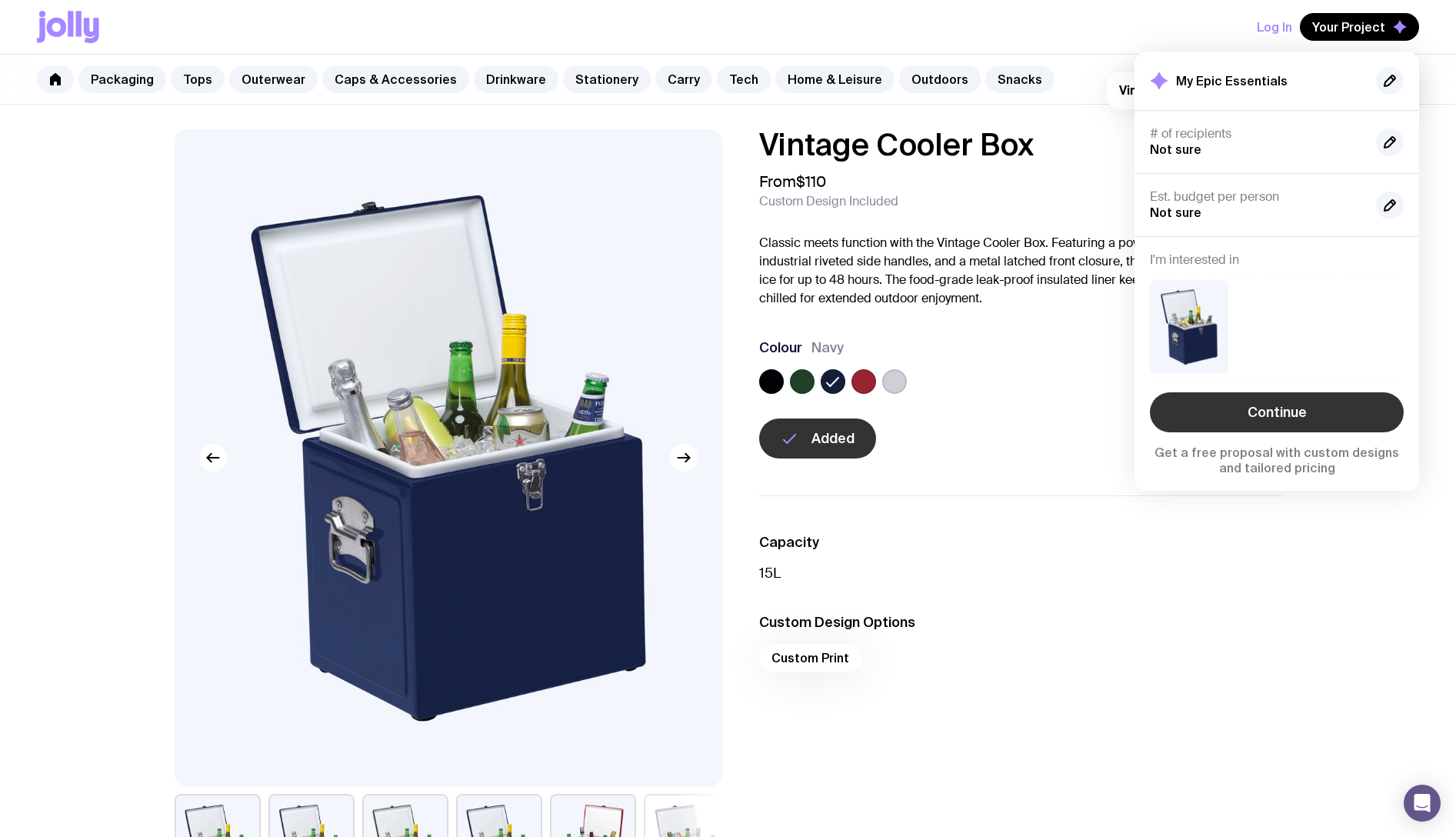
click at [1267, 412] on link "Continue" at bounding box center [1277, 412] width 254 height 40
